Goal: Task Accomplishment & Management: Use online tool/utility

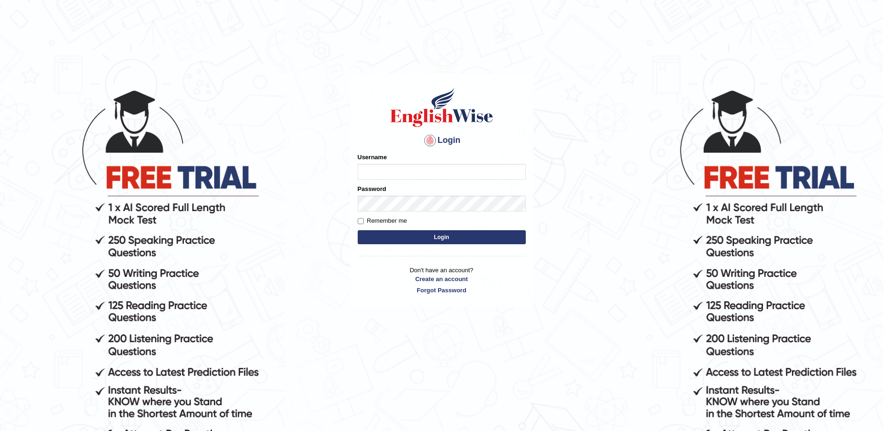
type input "sumeit_newzealand"
click at [360, 218] on input "Remember me" at bounding box center [361, 221] width 6 height 6
checkbox input "true"
click at [411, 236] on button "Login" at bounding box center [442, 237] width 168 height 14
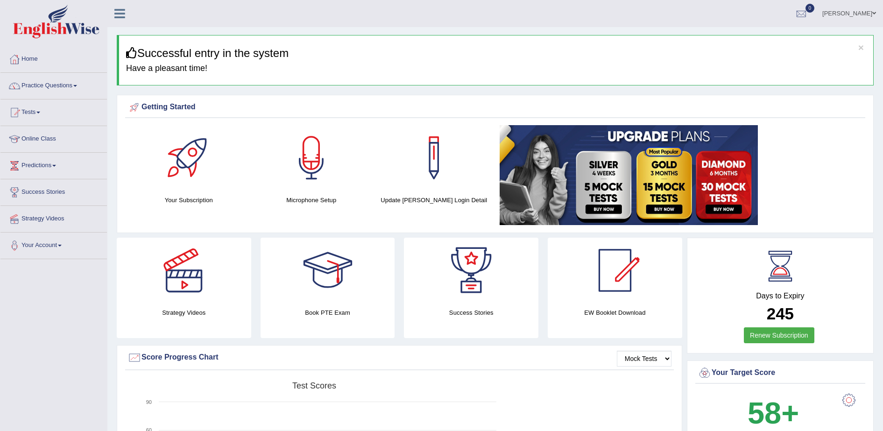
click at [80, 83] on link "Practice Questions" at bounding box center [53, 84] width 106 height 23
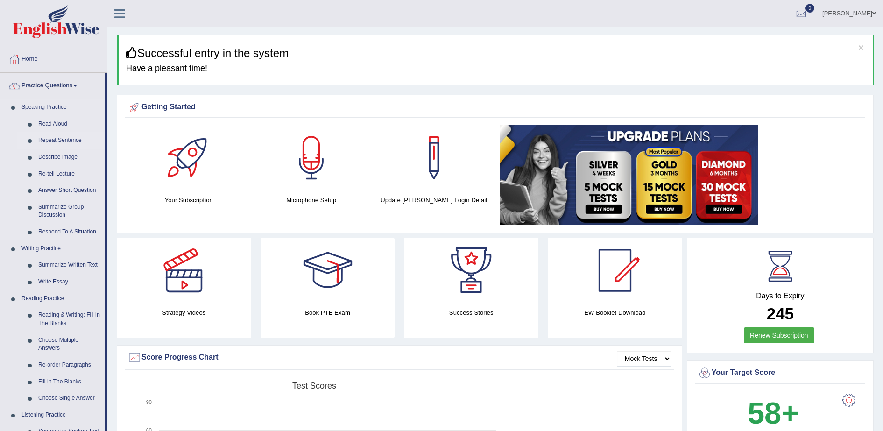
click at [57, 141] on link "Repeat Sentence" at bounding box center [69, 140] width 71 height 17
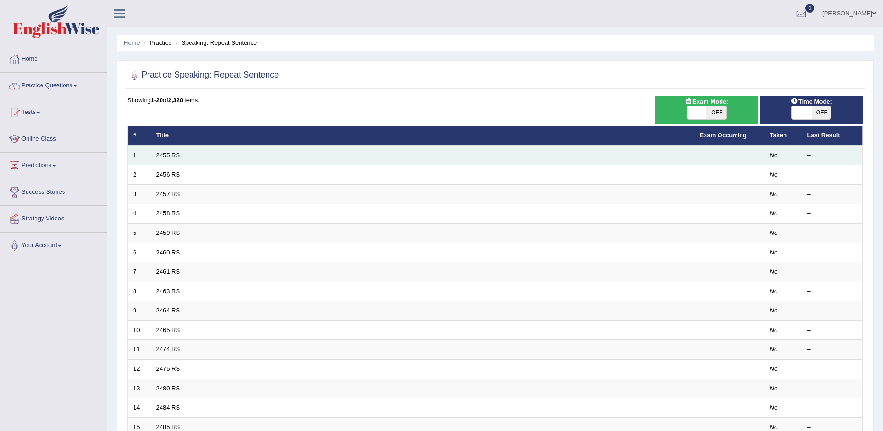
click at [162, 148] on td "2455 RS" at bounding box center [423, 156] width 544 height 20
click at [167, 157] on link "2455 RS" at bounding box center [168, 155] width 24 height 7
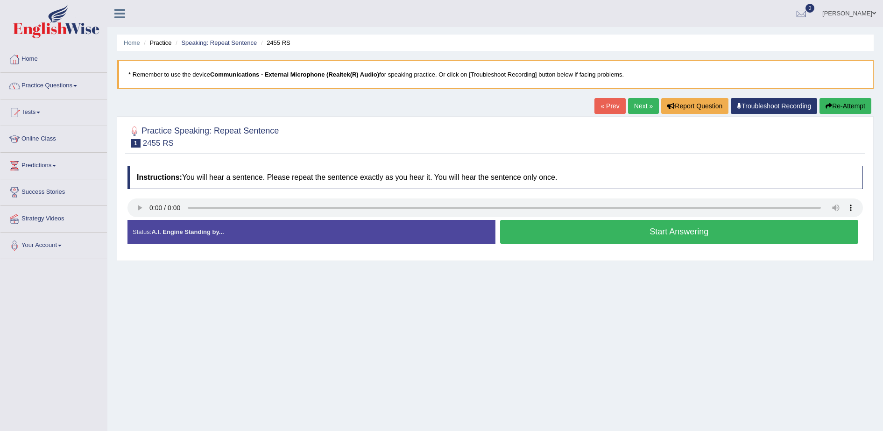
click at [613, 232] on button "Start Answering" at bounding box center [679, 232] width 359 height 24
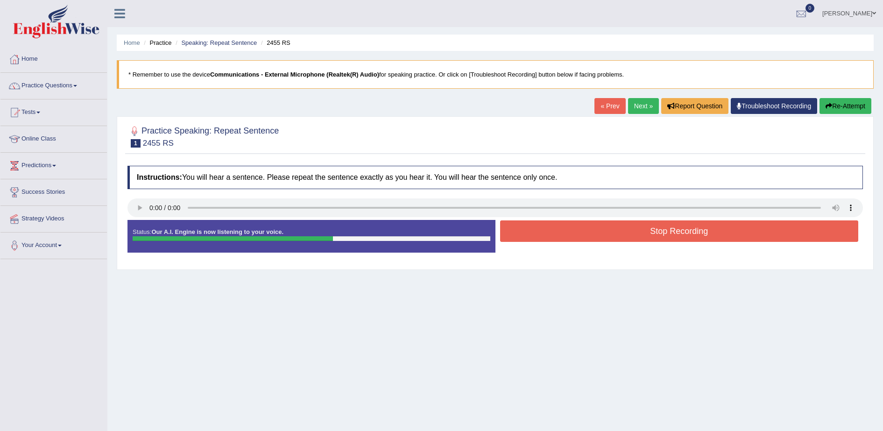
click at [613, 232] on button "Stop Recording" at bounding box center [679, 230] width 359 height 21
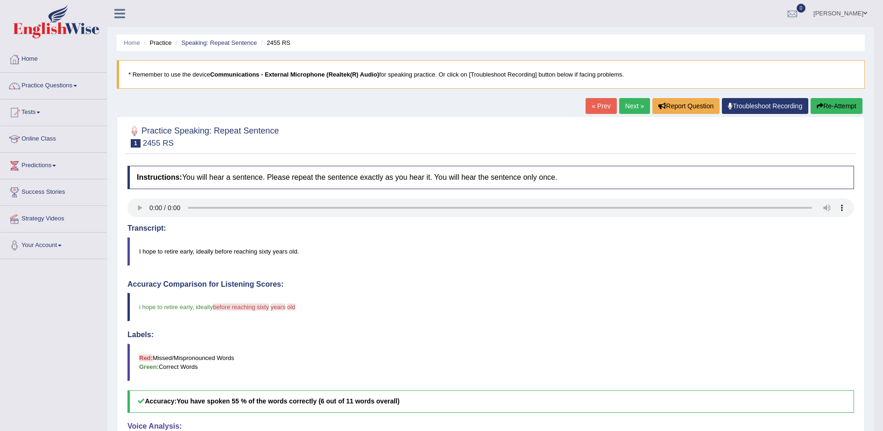
click at [827, 104] on button "Re-Attempt" at bounding box center [837, 106] width 52 height 16
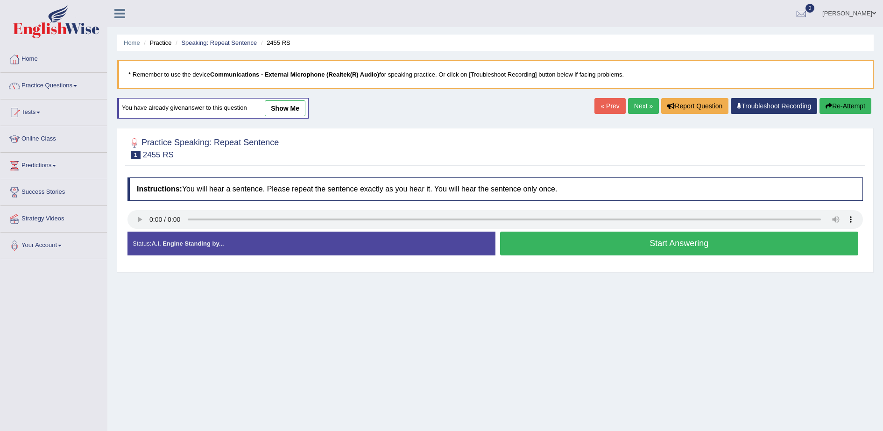
click at [580, 235] on button "Start Answering" at bounding box center [679, 244] width 359 height 24
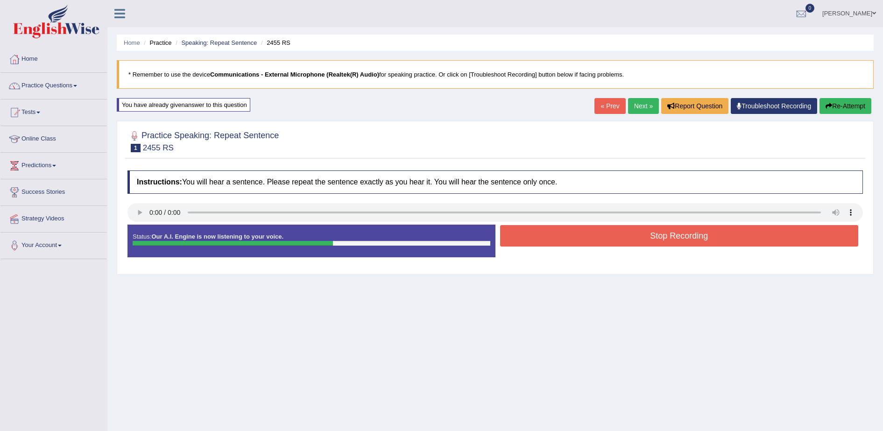
click at [580, 235] on button "Stop Recording" at bounding box center [679, 235] width 359 height 21
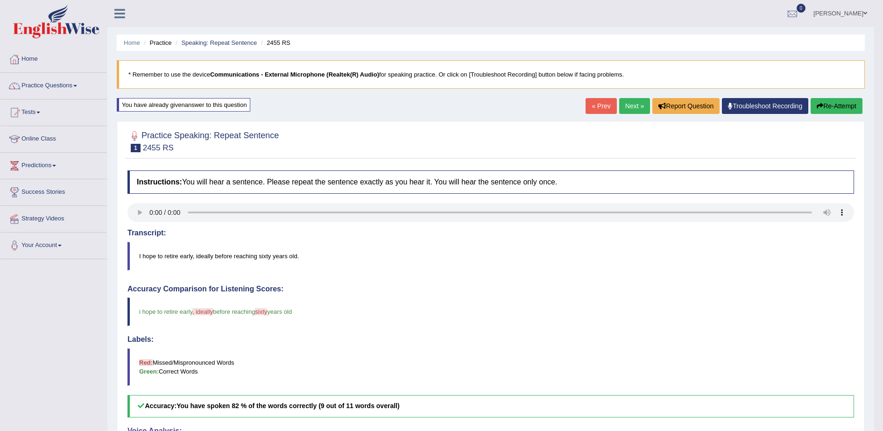
click at [827, 103] on button "Re-Attempt" at bounding box center [837, 106] width 52 height 16
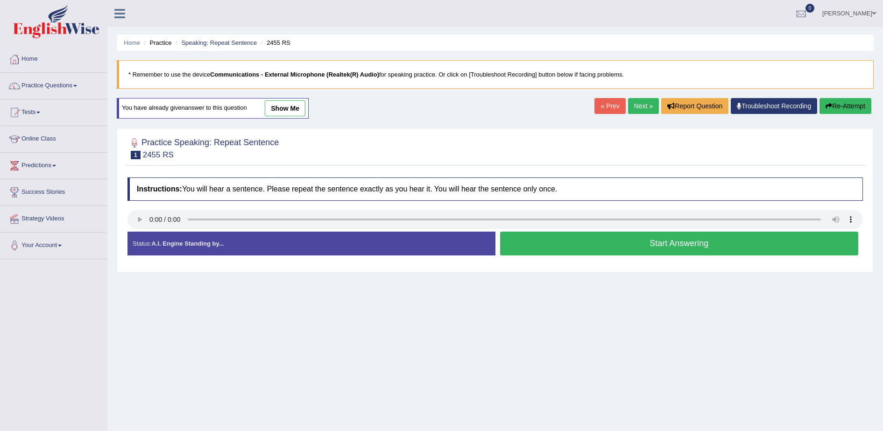
click at [590, 249] on button "Start Answering" at bounding box center [679, 244] width 359 height 24
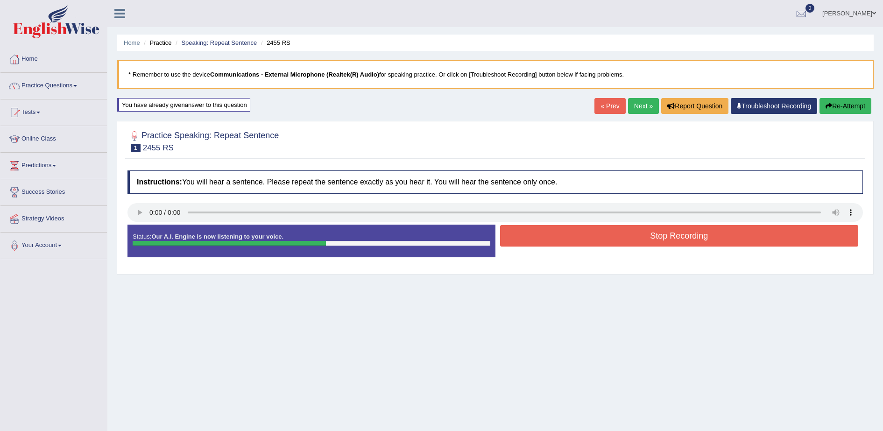
click at [602, 229] on button "Stop Recording" at bounding box center [679, 235] width 359 height 21
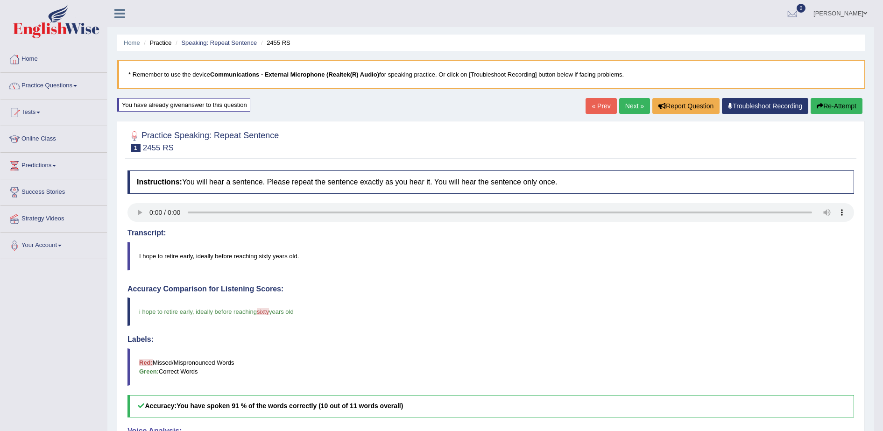
click at [632, 105] on link "Next »" at bounding box center [634, 106] width 31 height 16
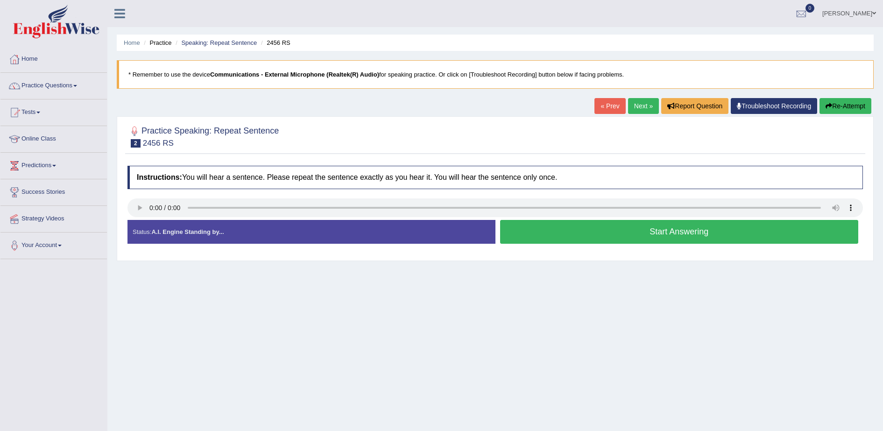
click at [558, 231] on button "Start Answering" at bounding box center [679, 232] width 359 height 24
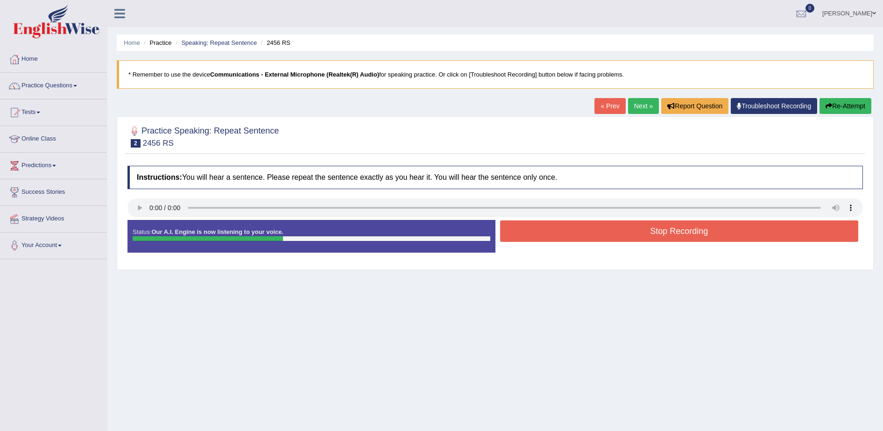
click at [558, 231] on button "Stop Recording" at bounding box center [679, 230] width 359 height 21
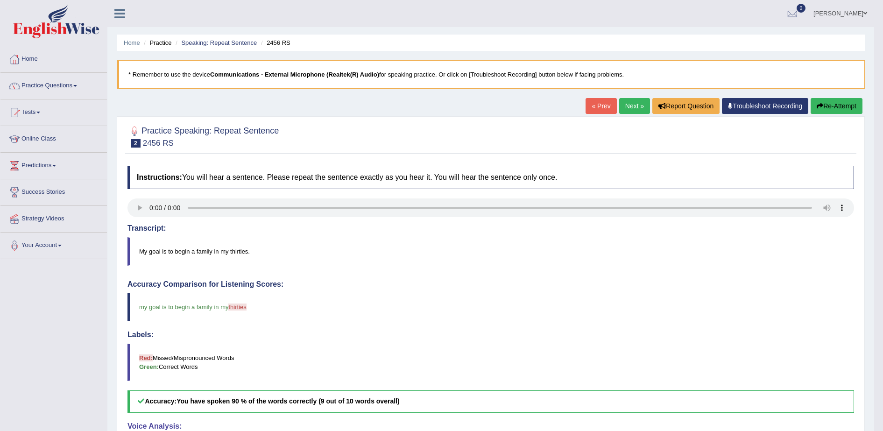
scroll to position [3, 0]
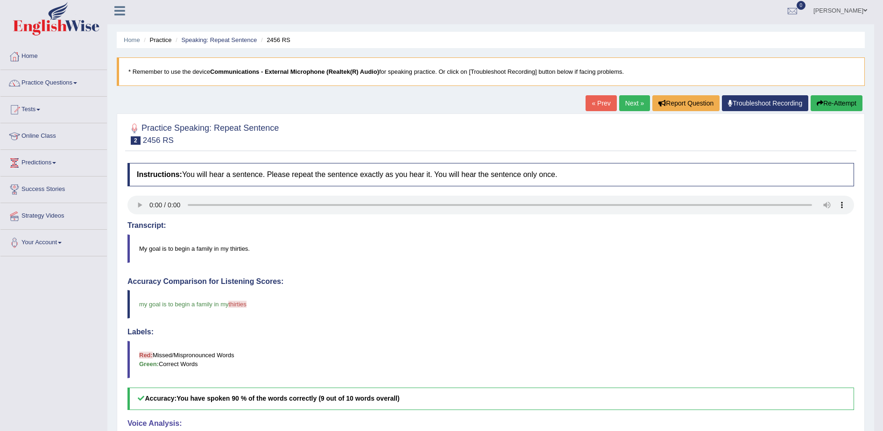
click at [626, 101] on link "Next »" at bounding box center [634, 103] width 31 height 16
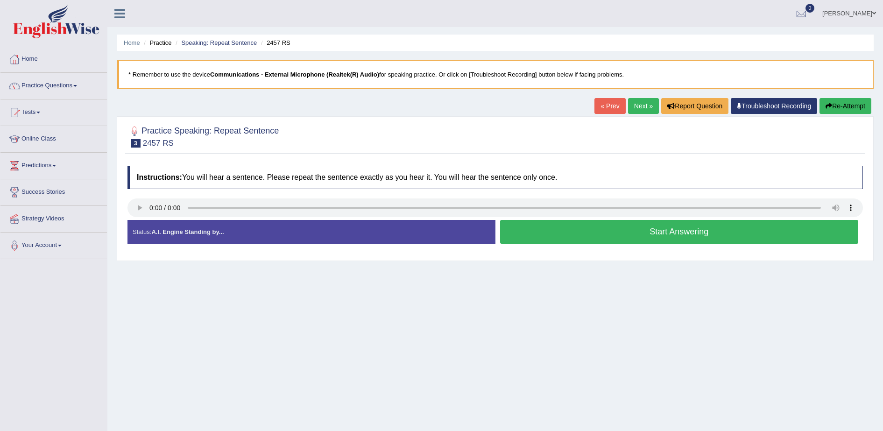
click at [586, 231] on button "Start Answering" at bounding box center [679, 232] width 359 height 24
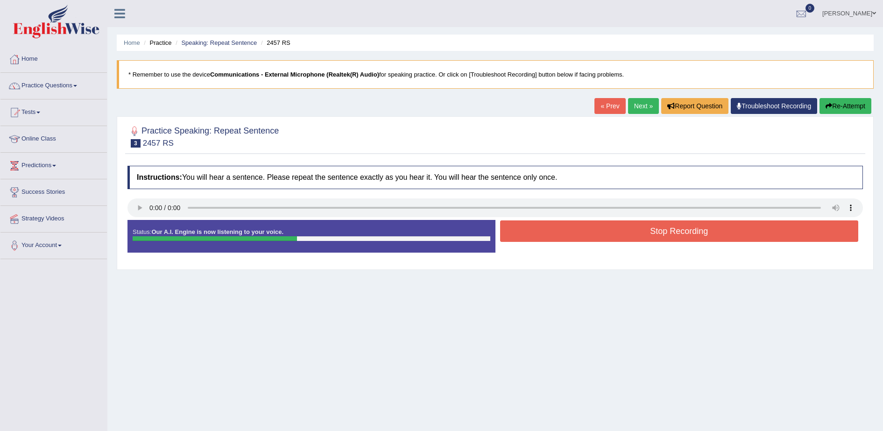
click at [586, 231] on button "Stop Recording" at bounding box center [679, 230] width 359 height 21
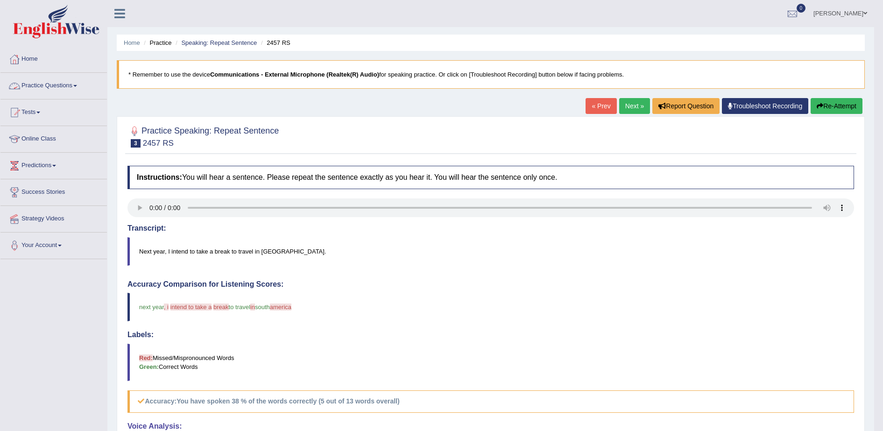
click at [77, 85] on span at bounding box center [75, 86] width 4 height 2
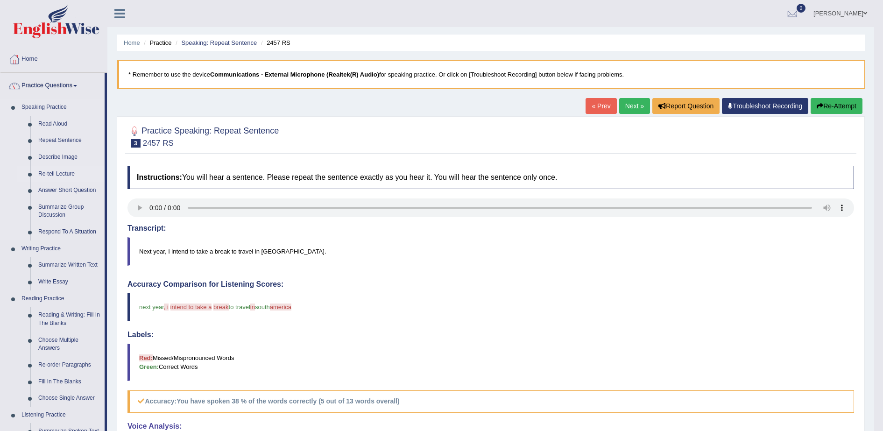
click at [60, 176] on link "Re-tell Lecture" at bounding box center [69, 174] width 71 height 17
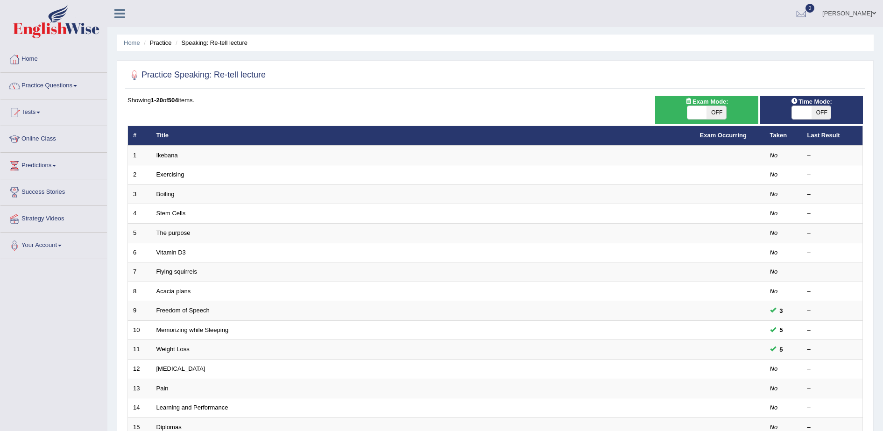
click at [709, 112] on span "OFF" at bounding box center [717, 112] width 20 height 13
checkbox input "true"
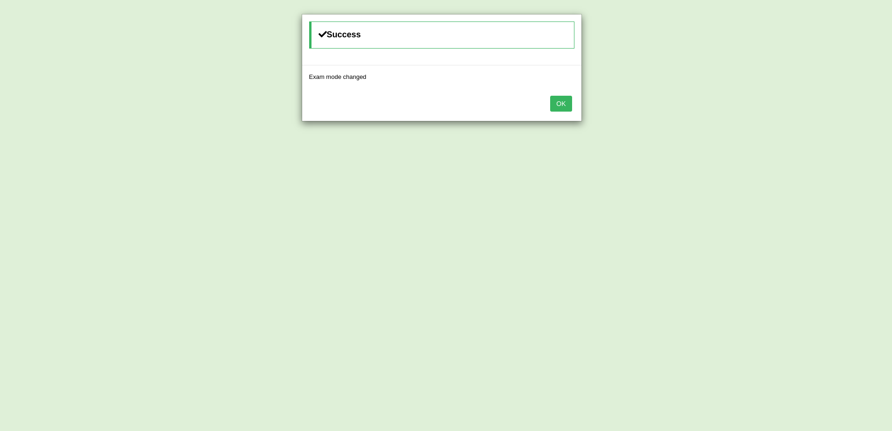
click at [556, 103] on button "OK" at bounding box center [560, 104] width 21 height 16
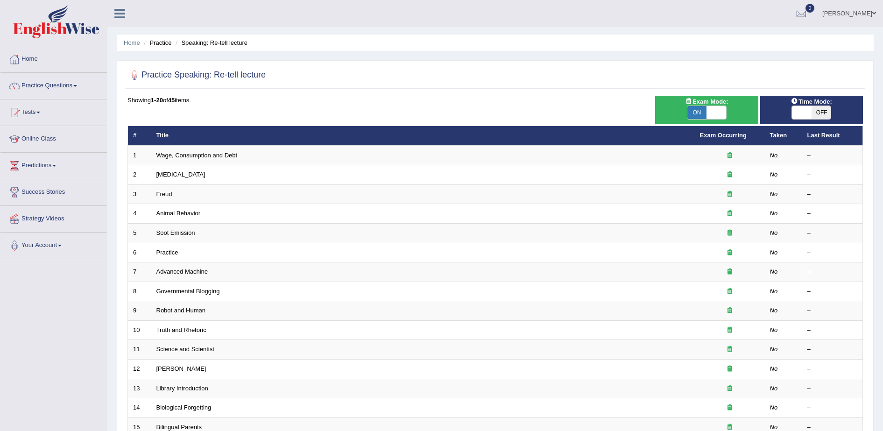
click at [817, 115] on span "OFF" at bounding box center [822, 112] width 20 height 13
checkbox input "true"
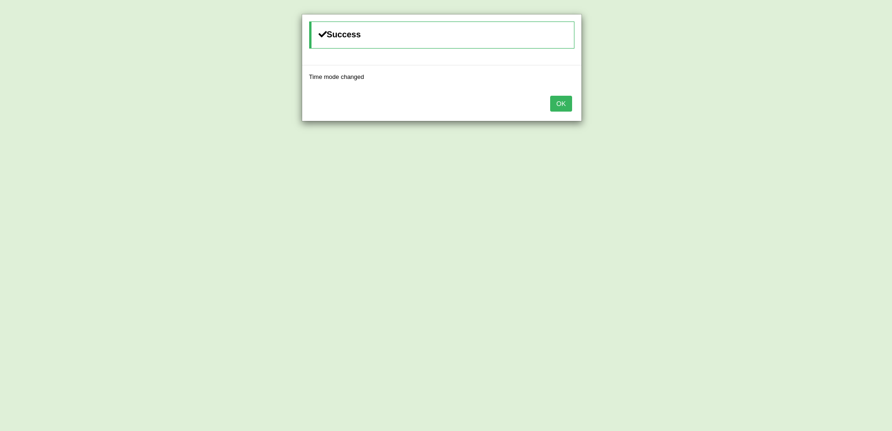
click at [565, 108] on button "OK" at bounding box center [560, 104] width 21 height 16
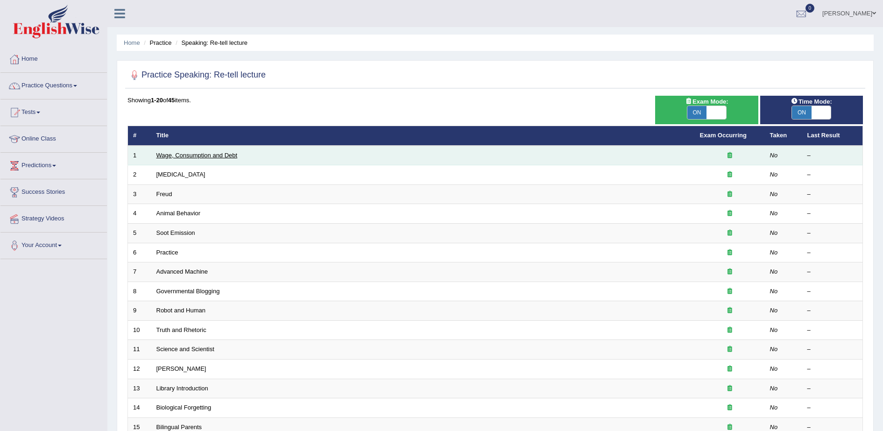
click at [198, 157] on link "Wage, Consumption and Debt" at bounding box center [196, 155] width 81 height 7
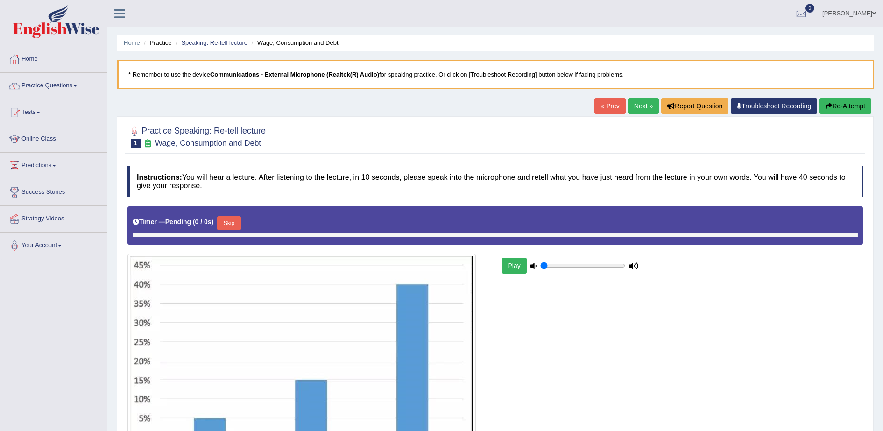
type input "1"
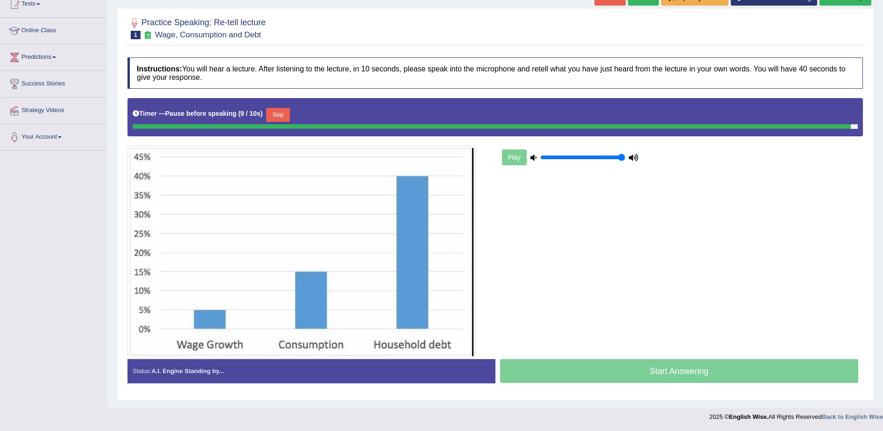
scroll to position [106, 0]
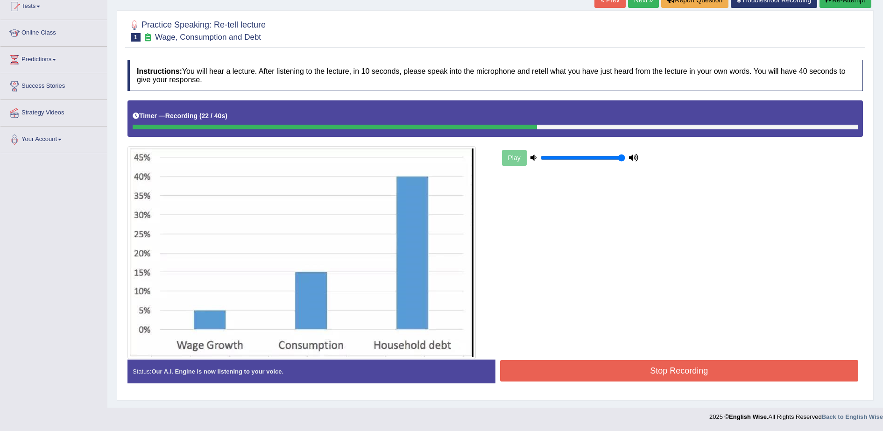
click at [616, 370] on button "Stop Recording" at bounding box center [679, 370] width 359 height 21
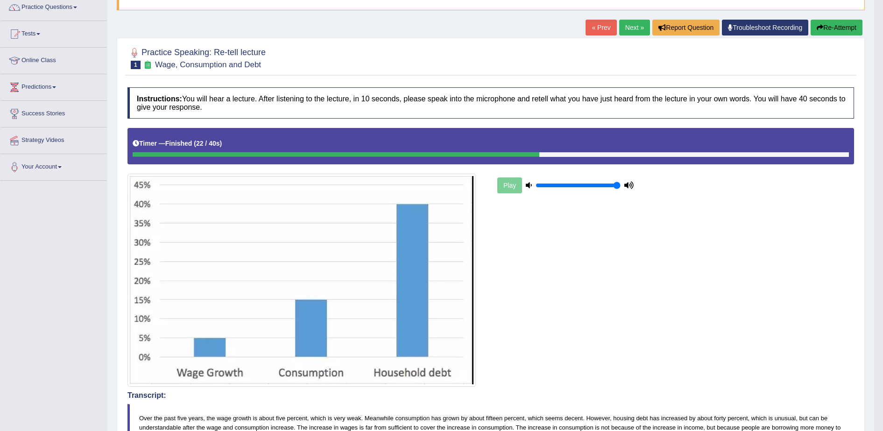
scroll to position [0, 0]
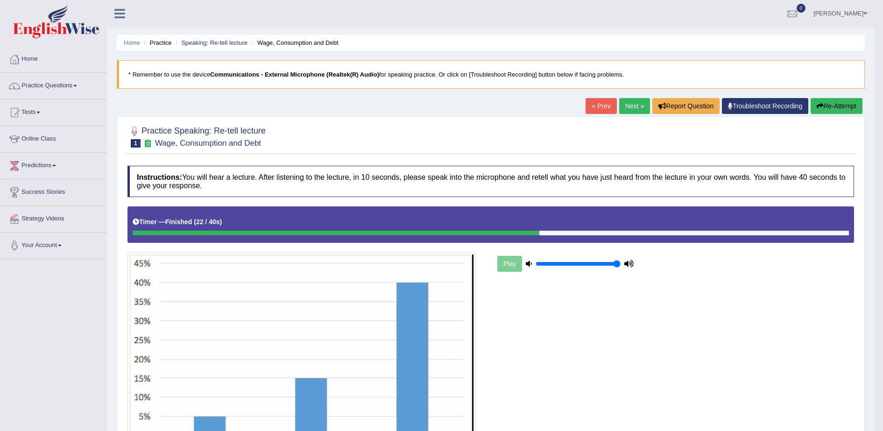
click at [627, 104] on link "Next »" at bounding box center [634, 106] width 31 height 16
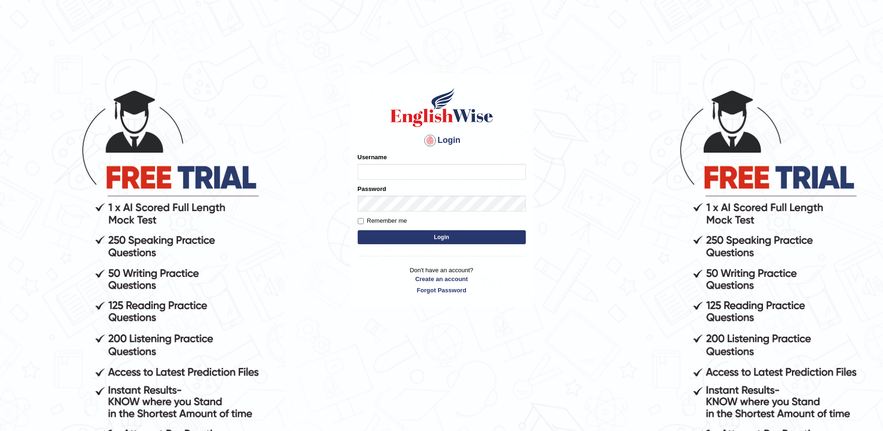
type input "sumeit_newzealand"
click at [453, 238] on button "Login" at bounding box center [442, 237] width 168 height 14
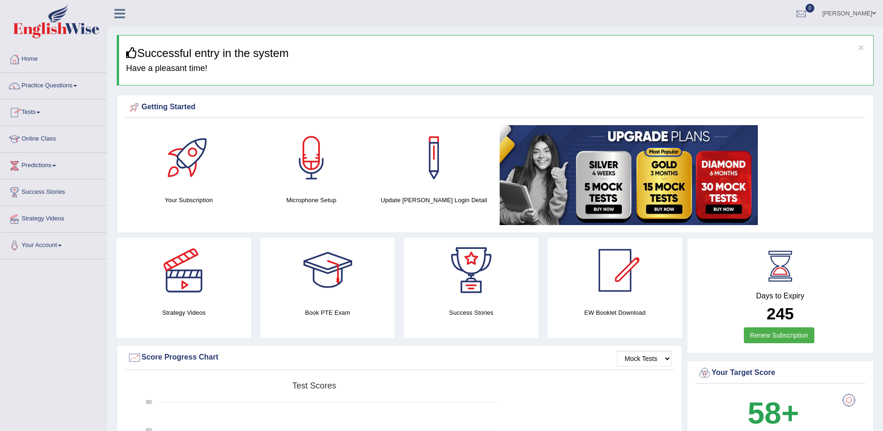
click at [37, 109] on link "Tests" at bounding box center [53, 110] width 106 height 23
click at [32, 164] on link "History" at bounding box center [60, 167] width 87 height 17
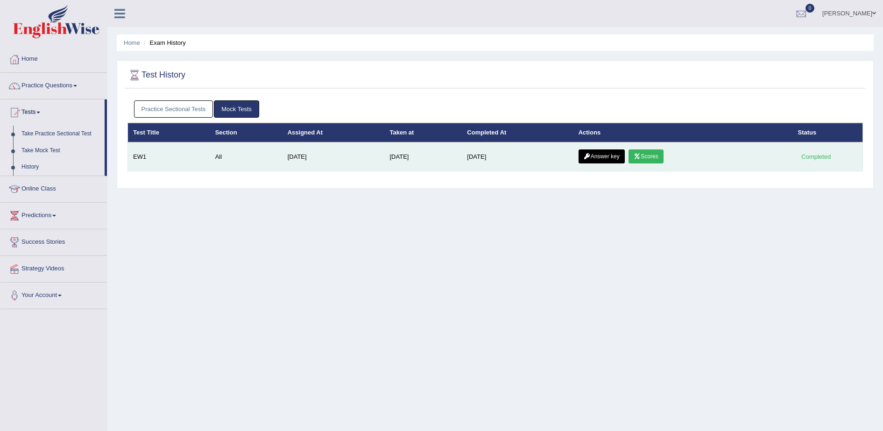
click at [589, 161] on link "Answer key" at bounding box center [602, 156] width 46 height 14
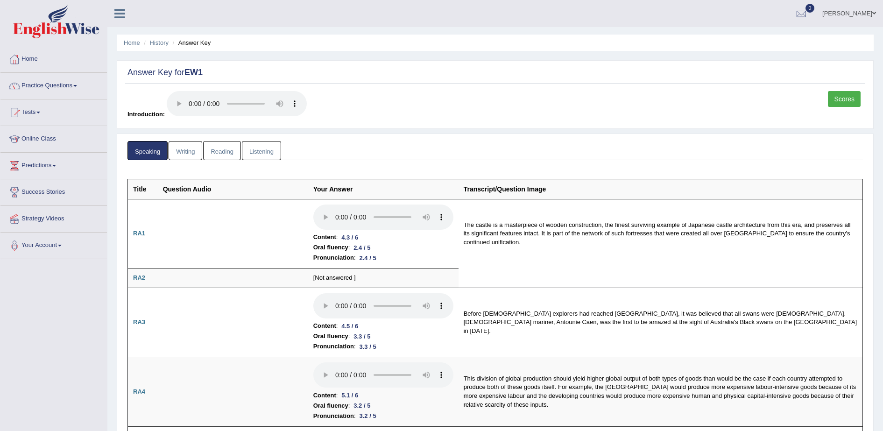
click at [189, 156] on link "Writing" at bounding box center [186, 150] width 34 height 19
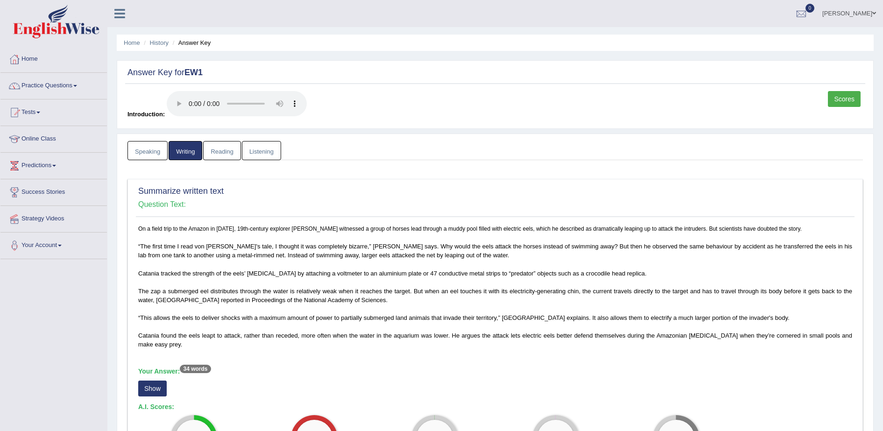
click at [225, 148] on link "Reading" at bounding box center [221, 150] width 37 height 19
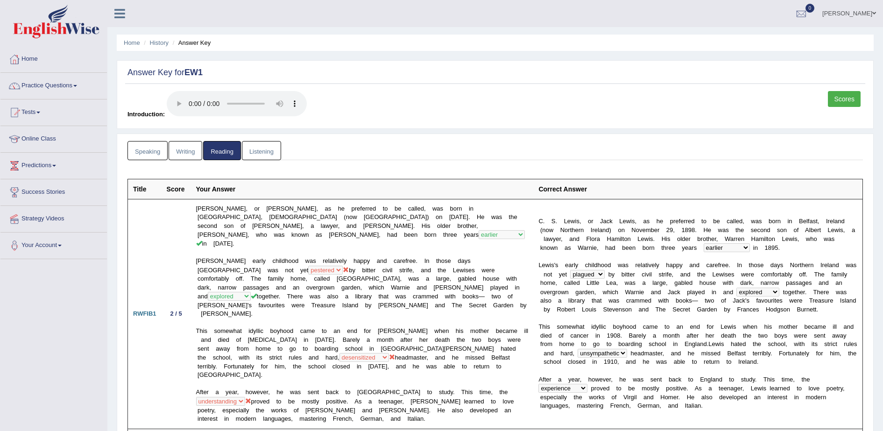
click at [256, 152] on link "Listening" at bounding box center [261, 150] width 39 height 19
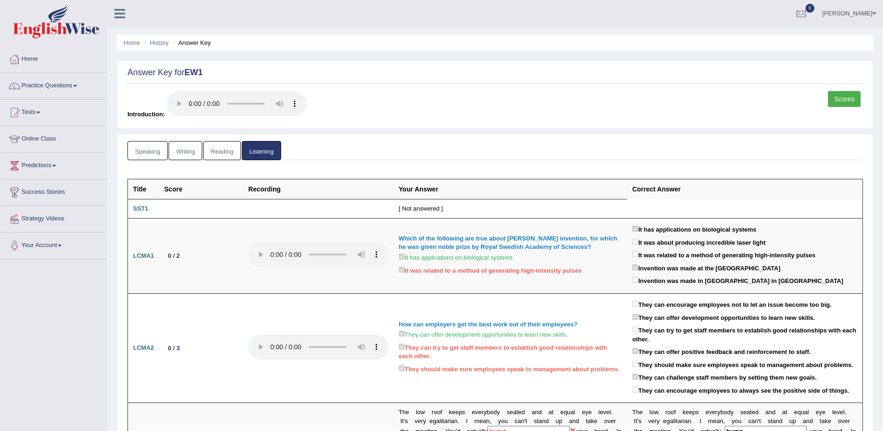
click at [842, 96] on link "Scores" at bounding box center [844, 99] width 33 height 16
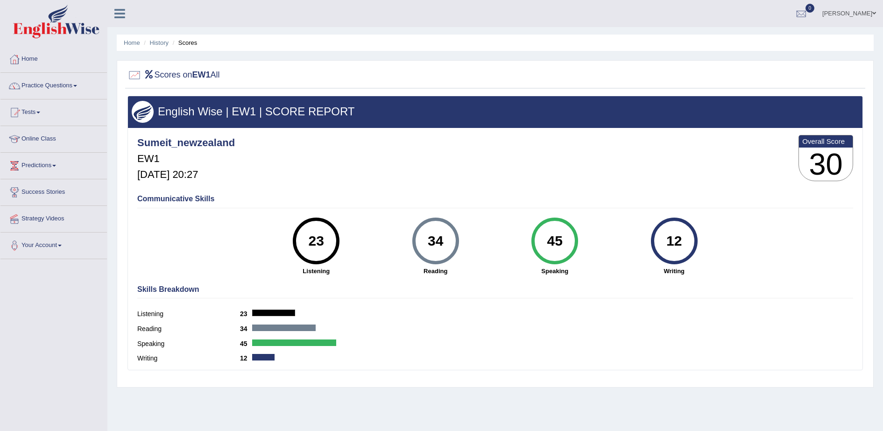
click at [42, 110] on link "Tests" at bounding box center [53, 110] width 106 height 23
click at [42, 152] on link "Take Mock Test" at bounding box center [60, 150] width 87 height 17
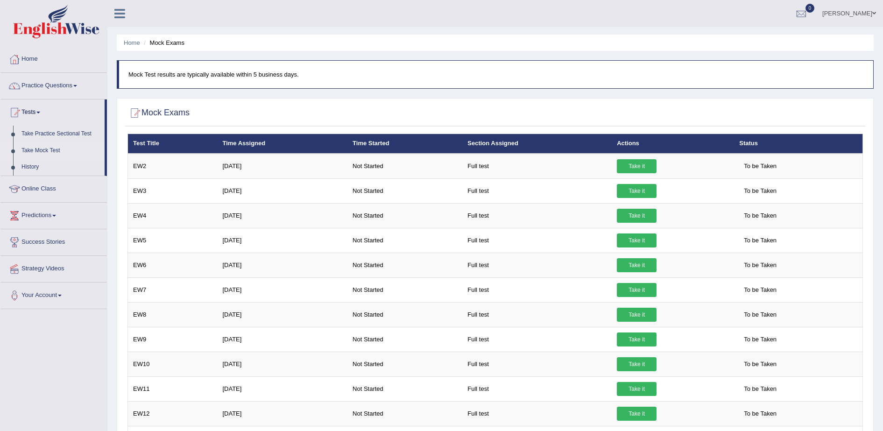
click at [50, 151] on link "Take Mock Test" at bounding box center [60, 150] width 87 height 17
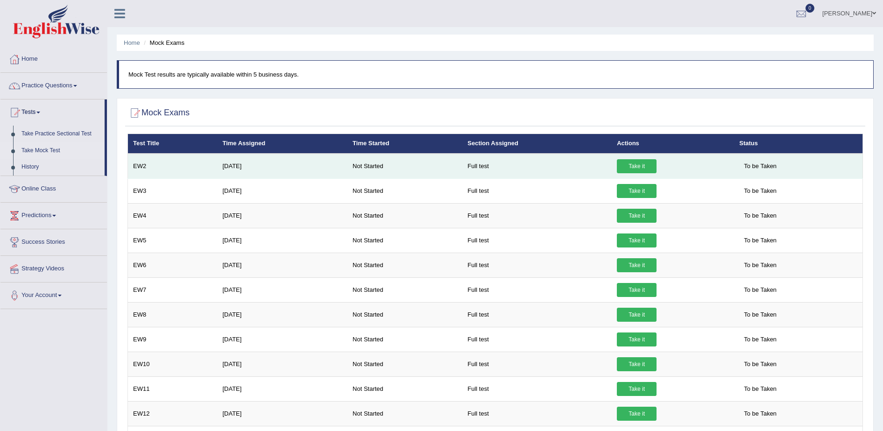
click at [226, 161] on td "[DATE]" at bounding box center [282, 166] width 130 height 25
click at [632, 163] on link "Take it" at bounding box center [637, 166] width 40 height 14
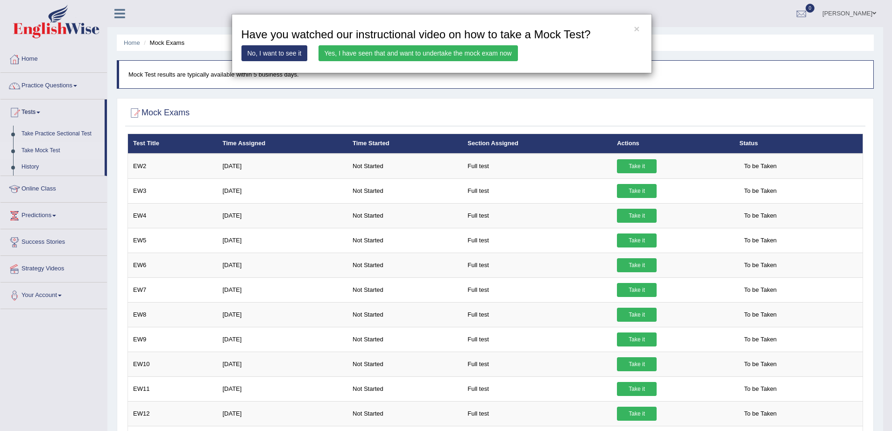
click at [383, 50] on link "Yes, I have seen that and want to undertake the mock exam now" at bounding box center [417, 53] width 199 height 16
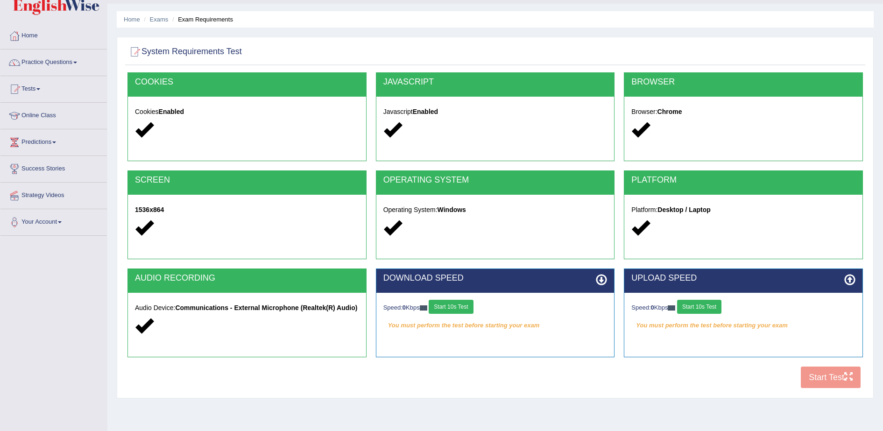
scroll to position [47, 0]
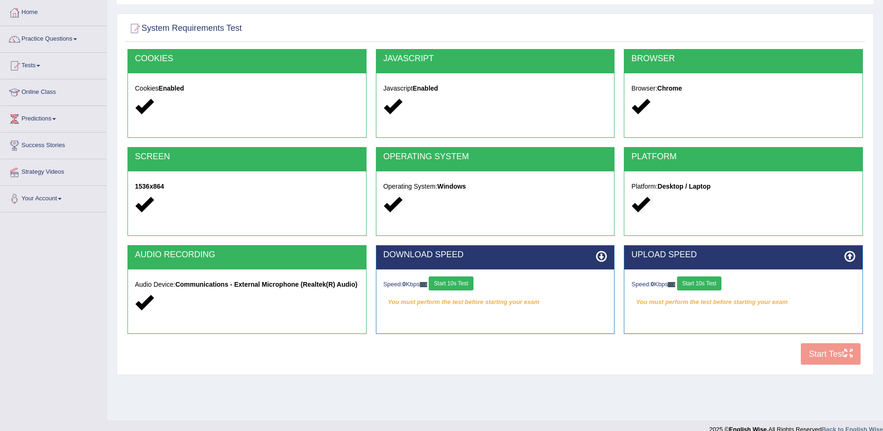
click at [452, 285] on button "Start 10s Test" at bounding box center [451, 283] width 44 height 14
click at [700, 283] on button "Start 10s Test" at bounding box center [699, 283] width 44 height 14
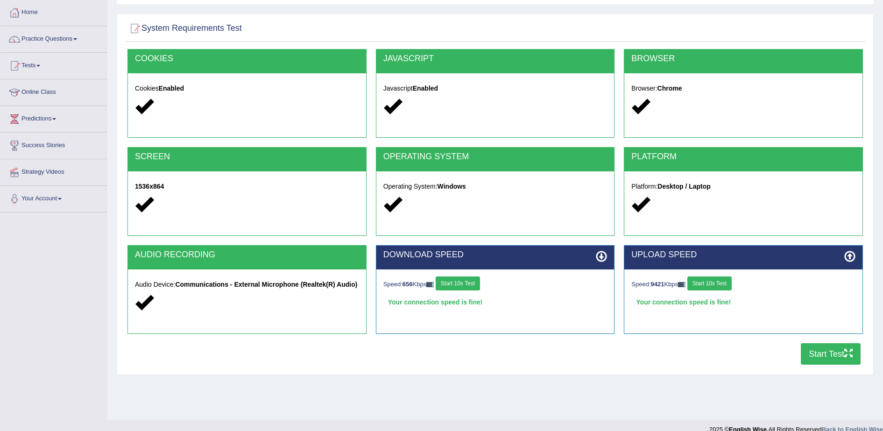
click at [818, 348] on button "Start Test" at bounding box center [831, 353] width 60 height 21
